Goal: Task Accomplishment & Management: Complete application form

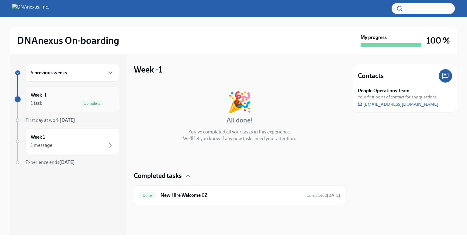
click at [83, 102] on span "Complete" at bounding box center [92, 103] width 24 height 5
click at [204, 192] on h6 "New Hire Welcome CZ" at bounding box center [231, 195] width 141 height 7
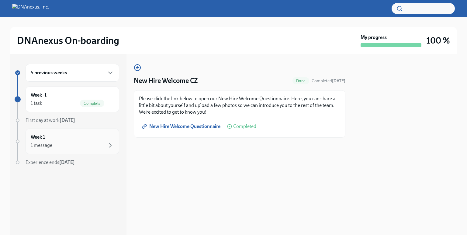
click at [49, 141] on div "1 message" at bounding box center [72, 144] width 83 height 7
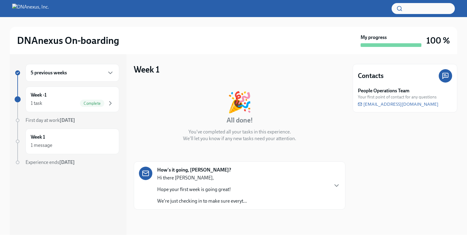
click at [110, 76] on icon "button" at bounding box center [110, 72] width 7 height 7
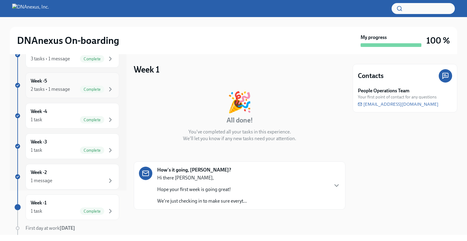
scroll to position [106, 0]
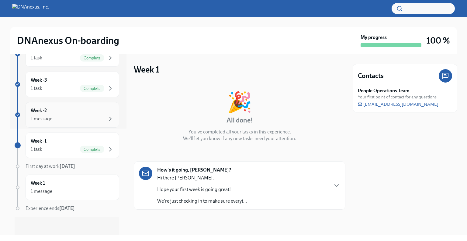
click at [94, 116] on div "1 message" at bounding box center [72, 118] width 83 height 7
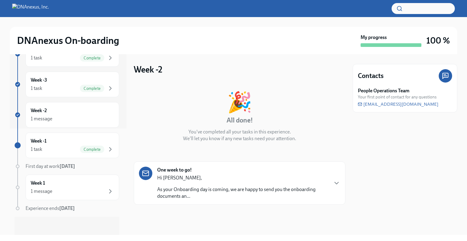
click at [321, 186] on p "As your Onboarding day is coming, we are happy to send you the onboarding docum…" at bounding box center [242, 192] width 171 height 13
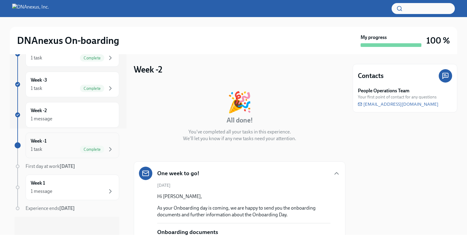
click at [83, 148] on span "Complete" at bounding box center [92, 149] width 24 height 5
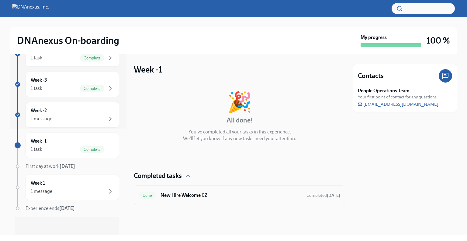
click at [230, 191] on div "Done New Hire Welcome CZ Completed [DATE]" at bounding box center [239, 195] width 201 height 10
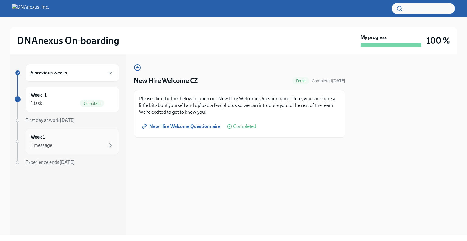
click at [54, 138] on div "Week 1 1 message" at bounding box center [72, 141] width 83 height 15
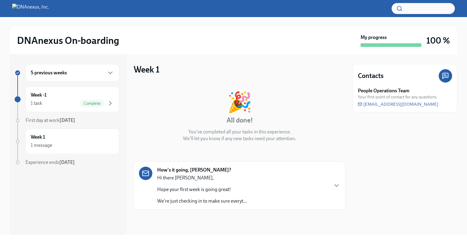
click at [339, 177] on div "How's it going, [PERSON_NAME]? Hi there [PERSON_NAME], Hope your first week is …" at bounding box center [239, 185] width 201 height 38
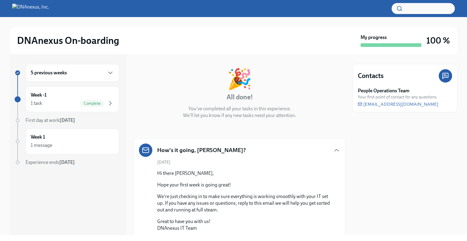
scroll to position [44, 0]
